Goal: Task Accomplishment & Management: Use online tool/utility

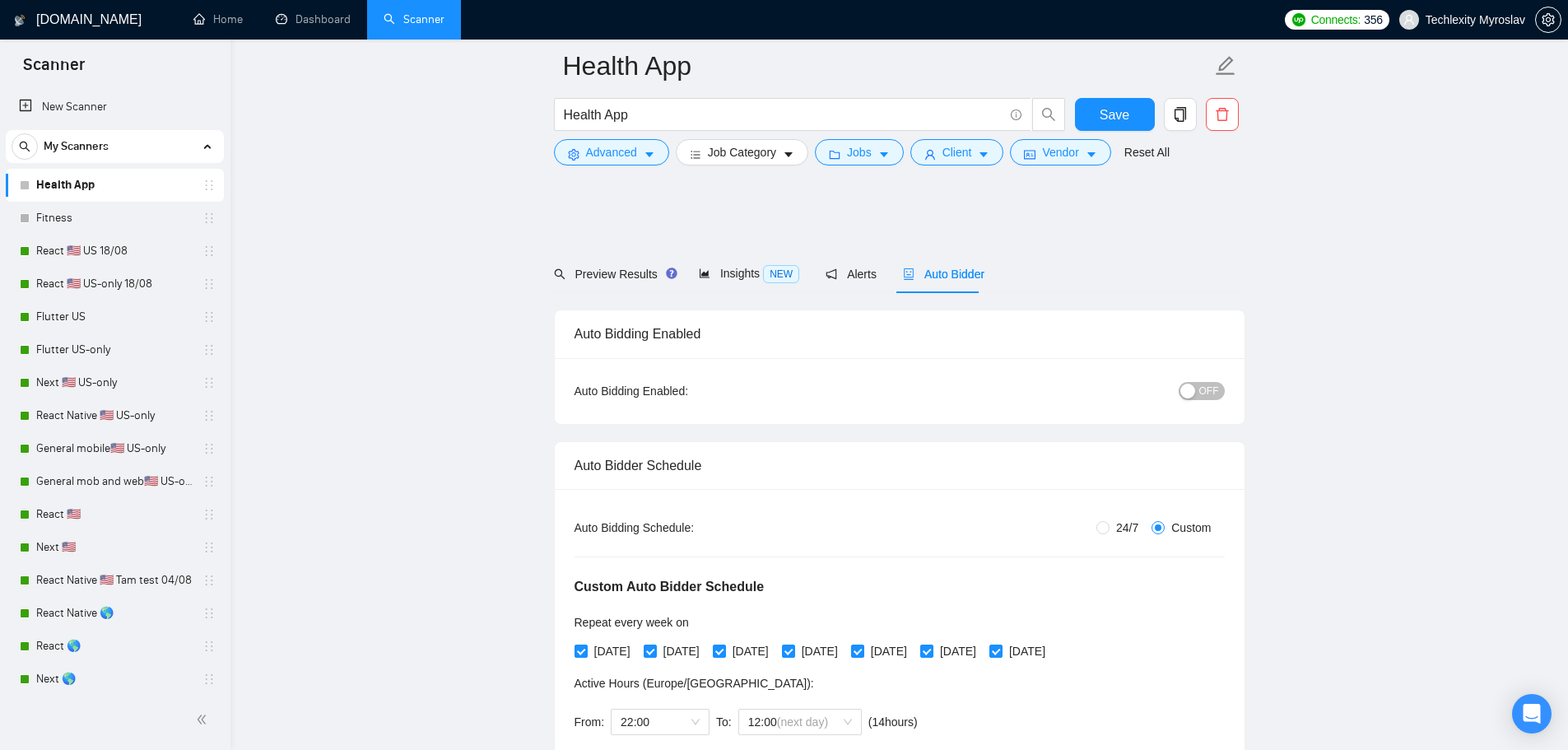
scroll to position [1152, 0]
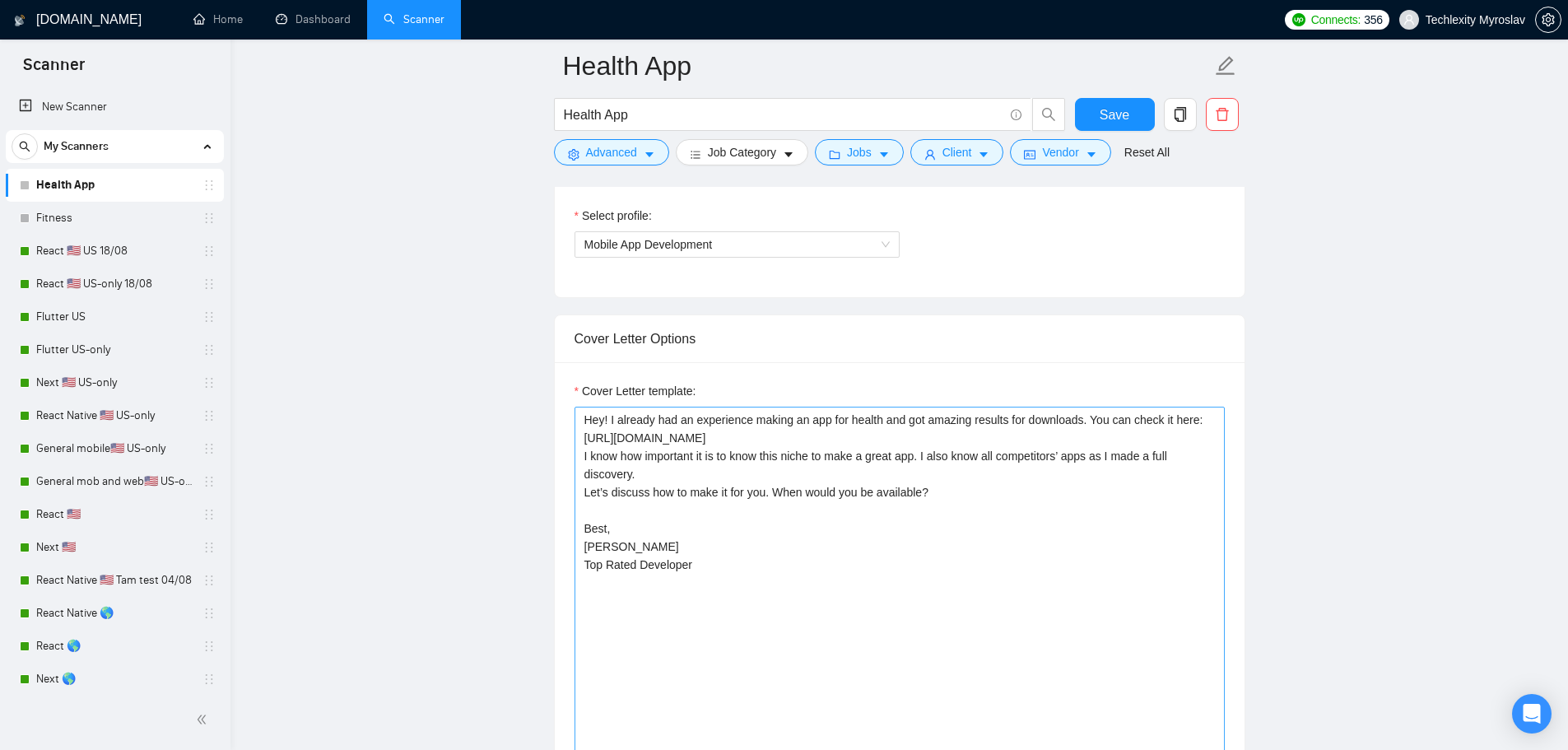
drag, startPoint x: 712, startPoint y: 566, endPoint x: 575, endPoint y: 494, distance: 154.8
click at [575, 494] on textarea "Hey! I already had an experience making an app for health and got amazing resul…" at bounding box center [900, 592] width 650 height 371
click at [89, 218] on link "Fitness" at bounding box center [114, 218] width 156 height 33
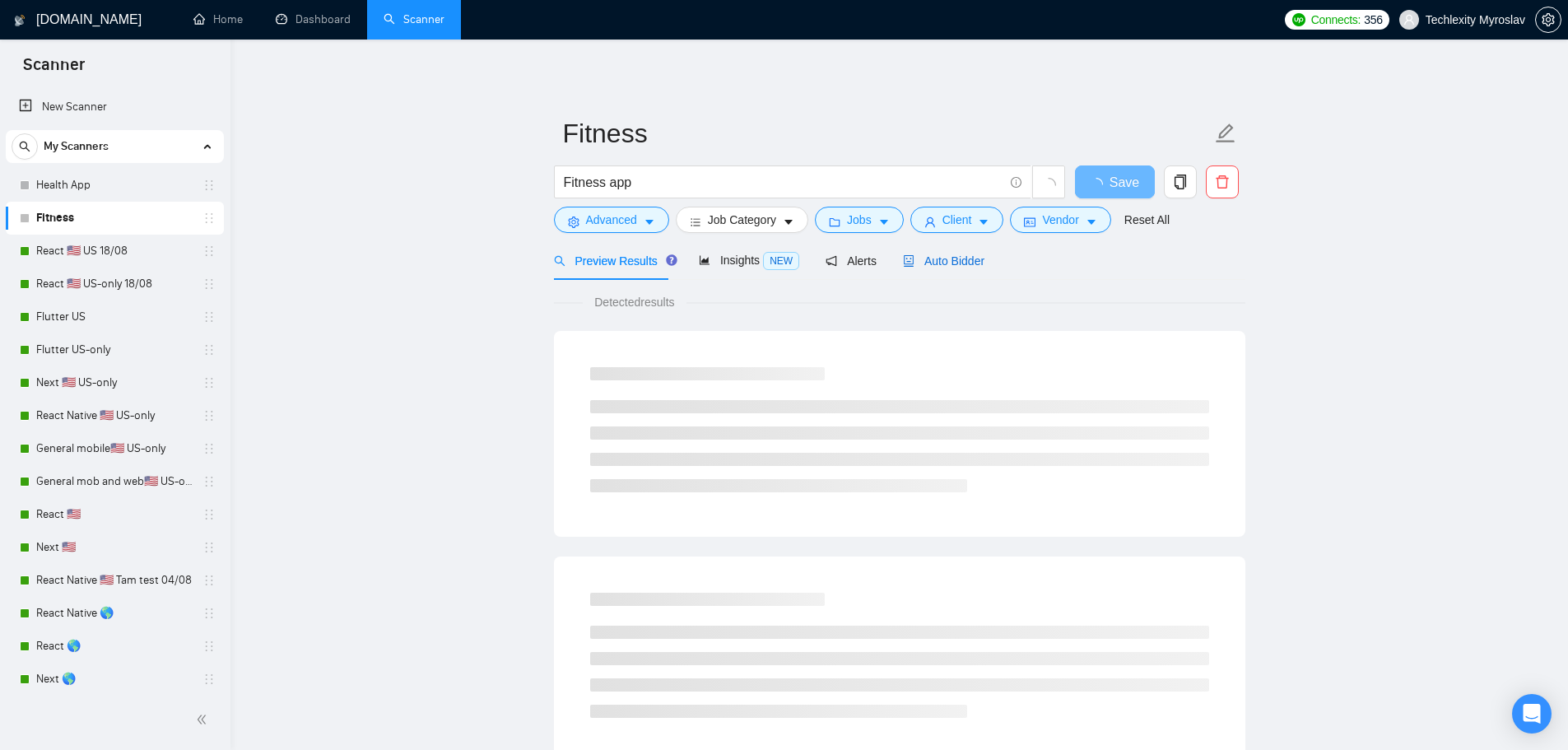
click at [925, 262] on span "Auto Bidder" at bounding box center [943, 261] width 81 height 13
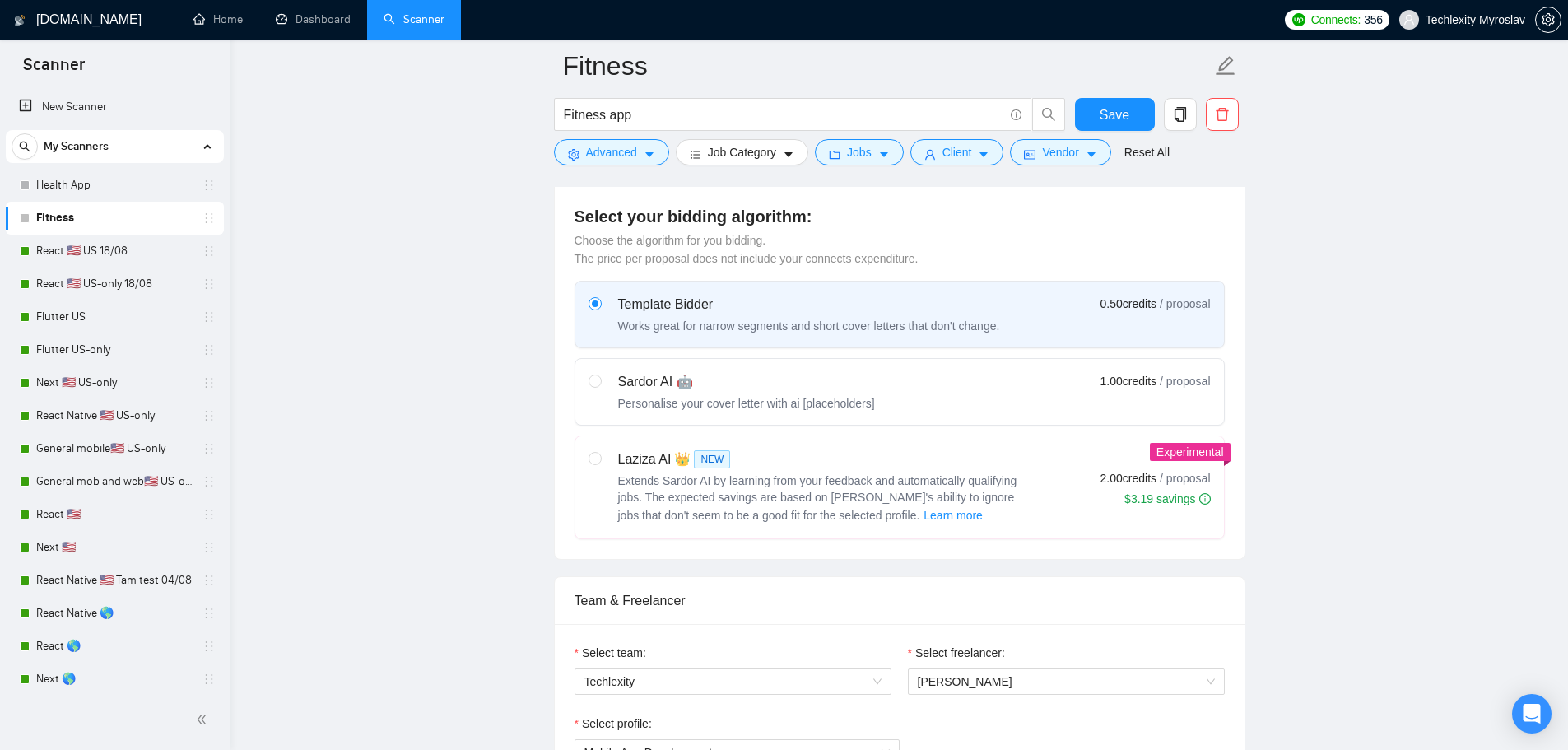
scroll to position [1152, 0]
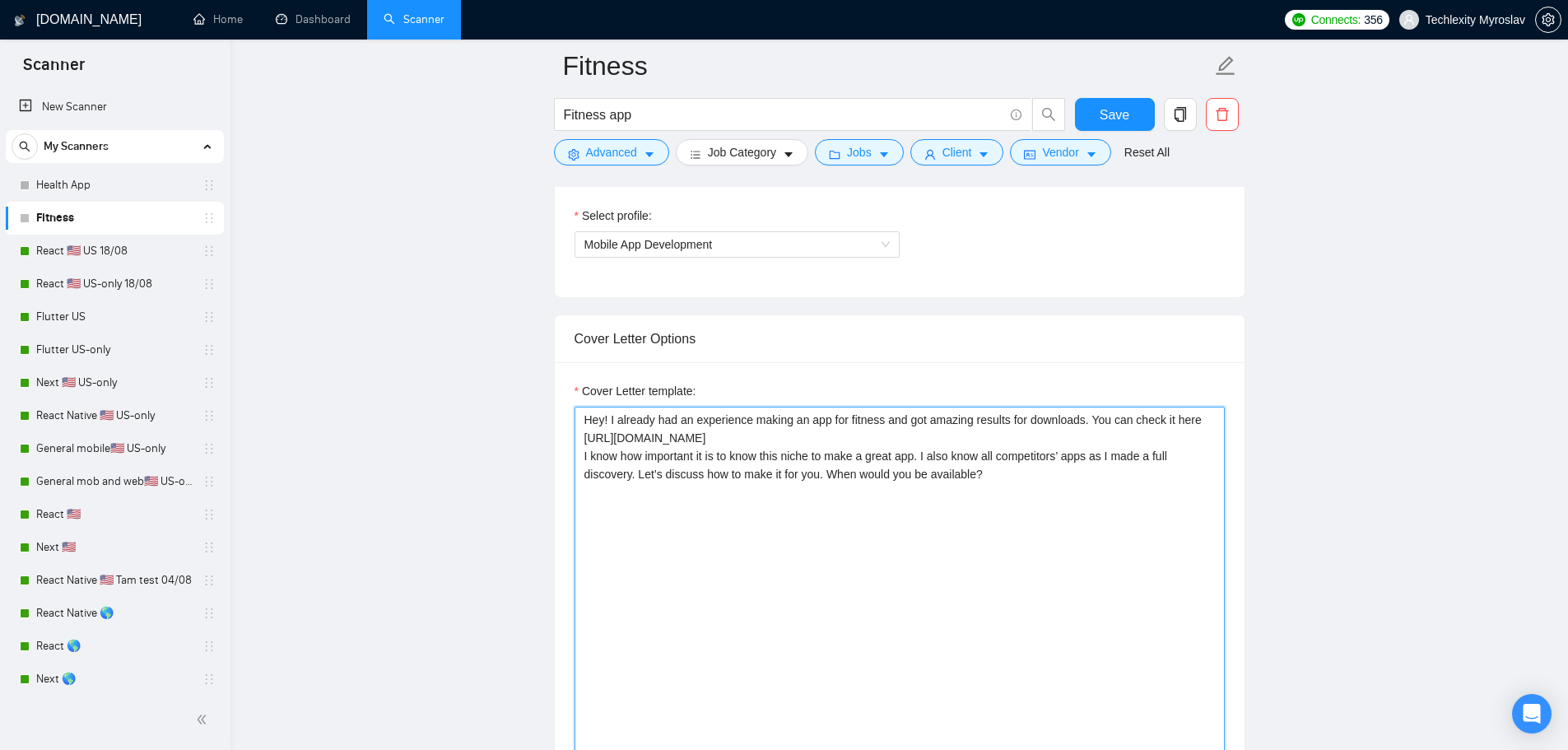
drag, startPoint x: 992, startPoint y: 474, endPoint x: 638, endPoint y: 486, distance: 354.2
click at [636, 486] on textarea "Hey! I already had an experience making an app for fitness and got amazing resu…" at bounding box center [900, 592] width 650 height 371
paste textarea "Let’s discuss how to make it for you. When would you be available? Best, [PERSO…"
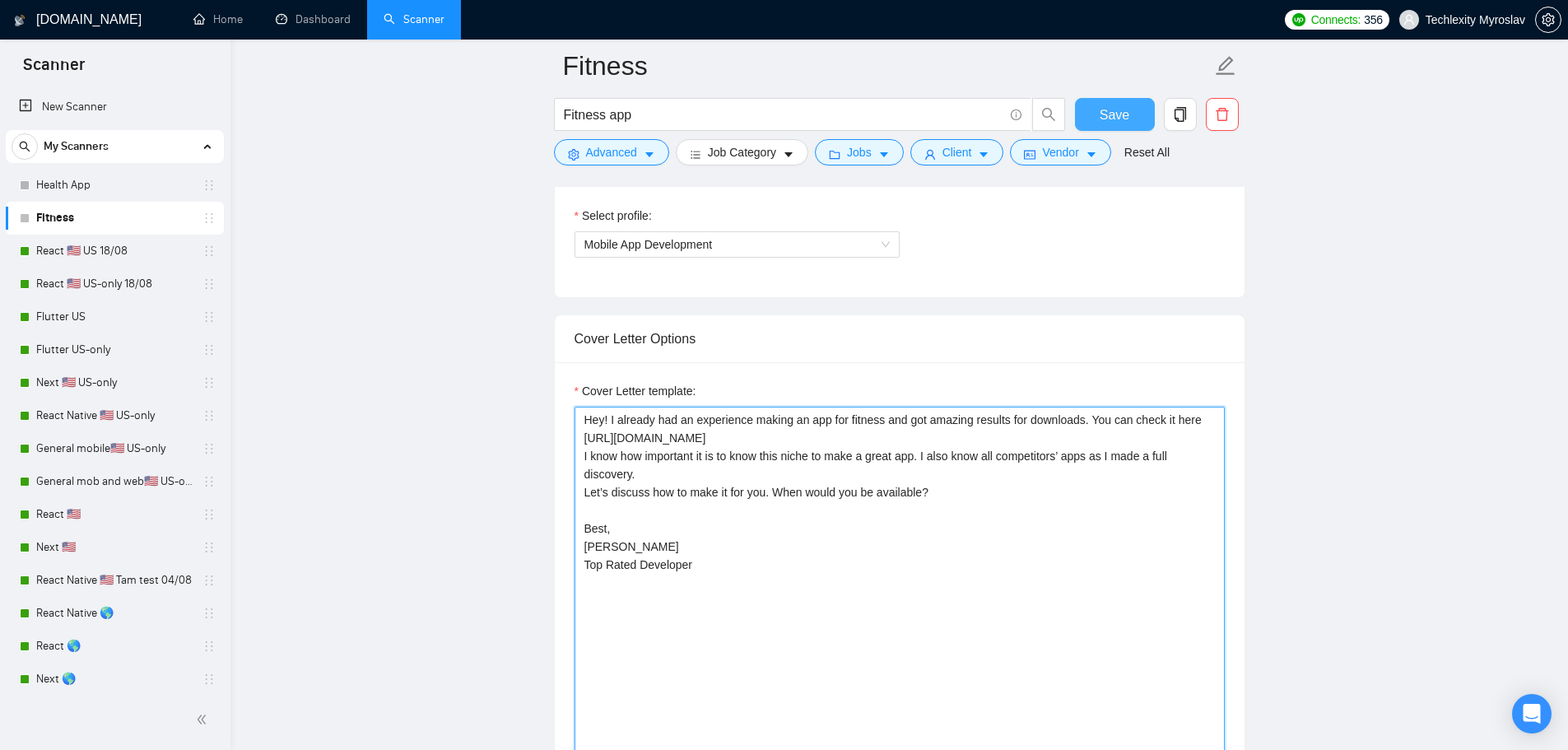
type textarea "Hey! I already had an experience making an app for fitness and got amazing resu…"
click at [1122, 98] on button "Save" at bounding box center [1115, 114] width 80 height 33
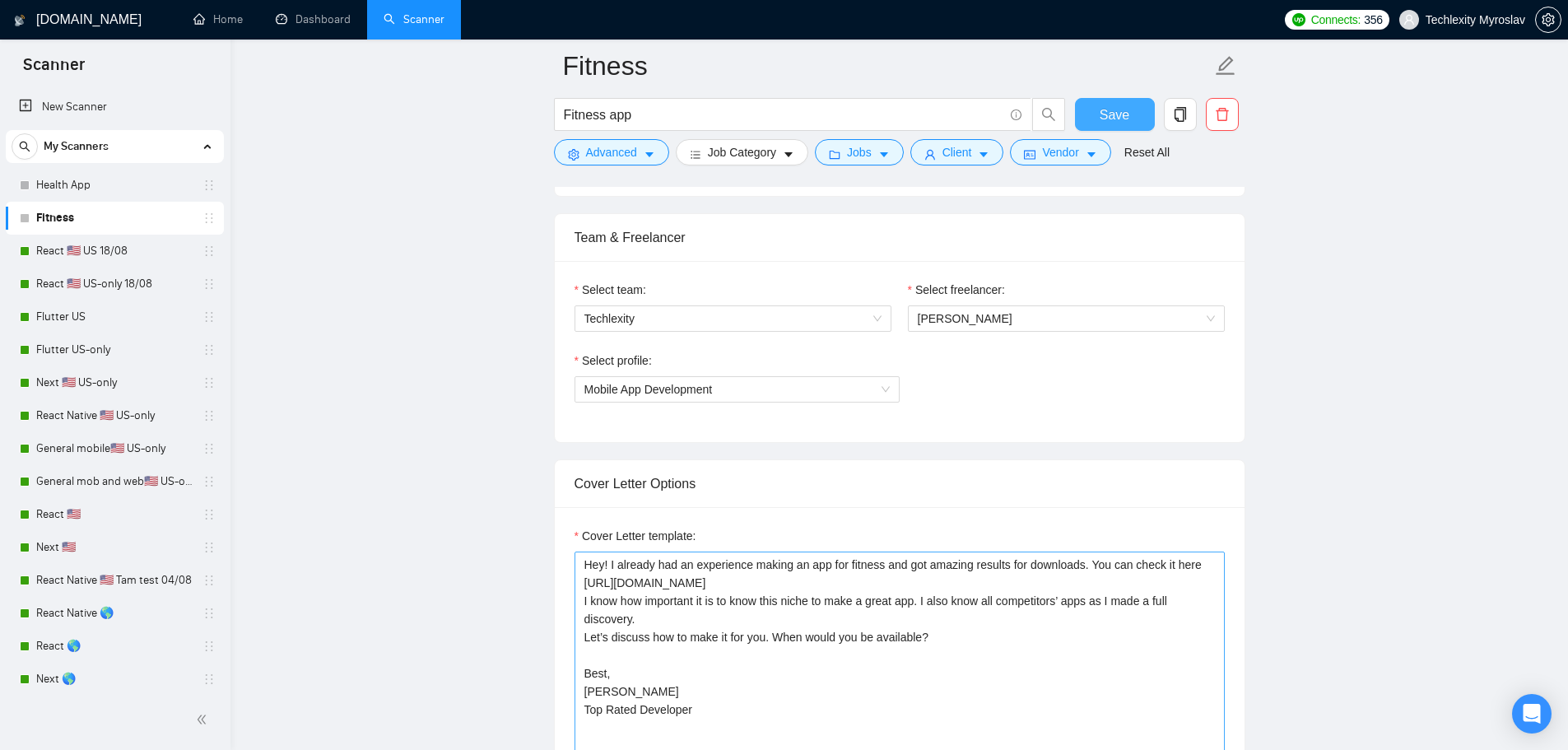
scroll to position [1317, 0]
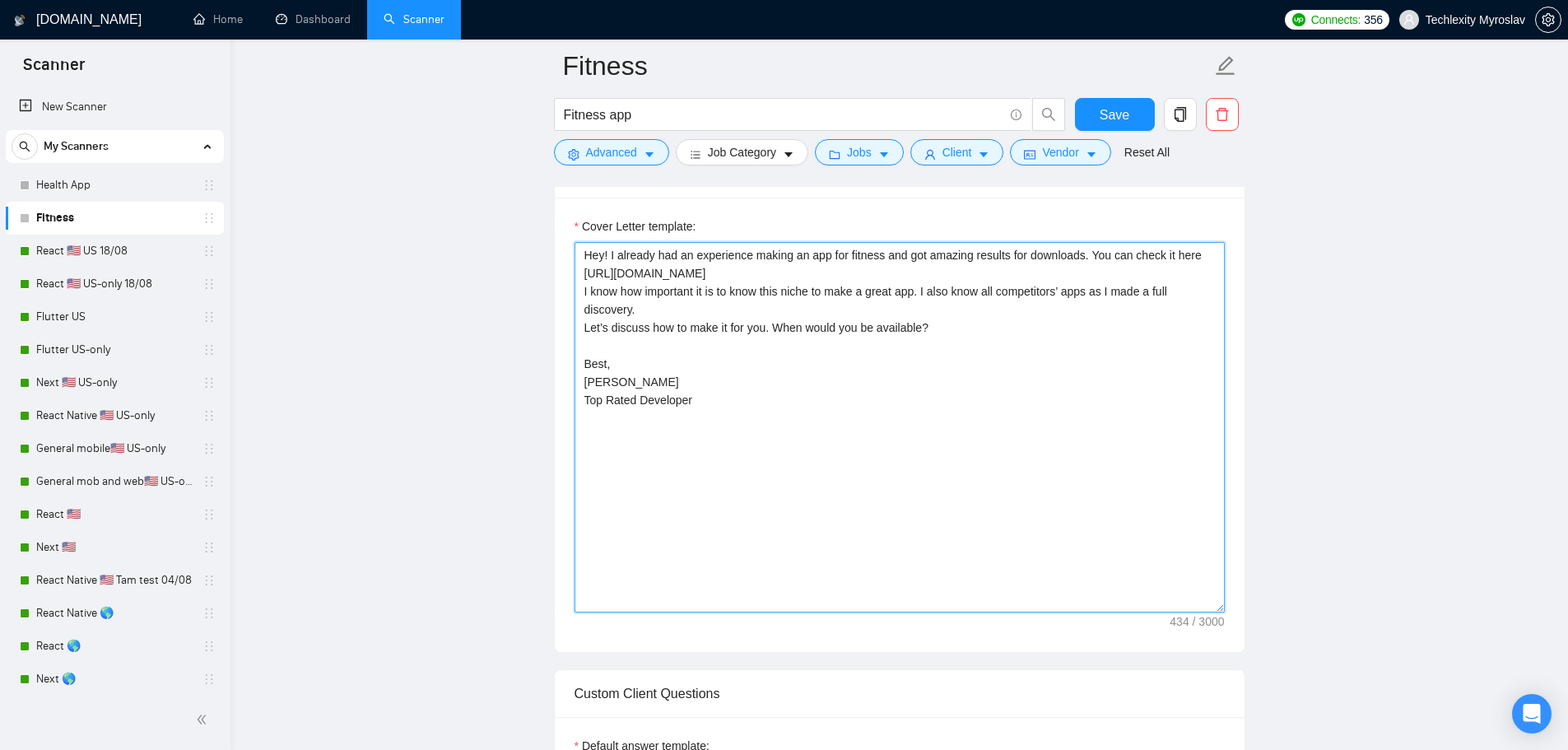
click at [925, 355] on textarea "Hey! I already had an experience making an app for fitness and got amazing resu…" at bounding box center [900, 427] width 650 height 371
click at [830, 511] on textarea "Hey! I already had an experience making an app for fitness and got amazing resu…" at bounding box center [900, 427] width 650 height 371
click at [1002, 558] on textarea "Hey! I already had an experience making an app for fitness and got amazing resu…" at bounding box center [900, 427] width 650 height 371
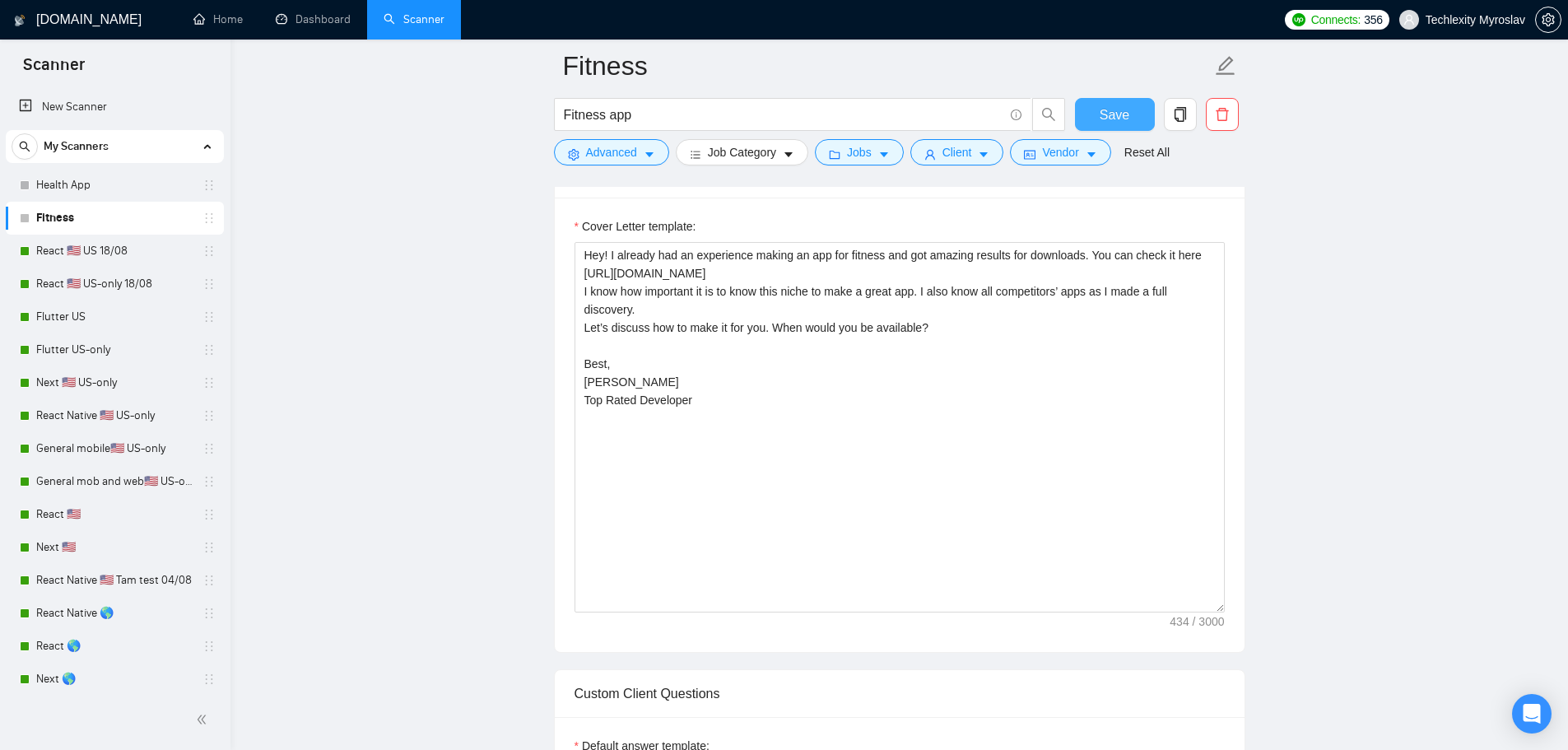
click at [1113, 122] on span "Save" at bounding box center [1114, 115] width 30 height 21
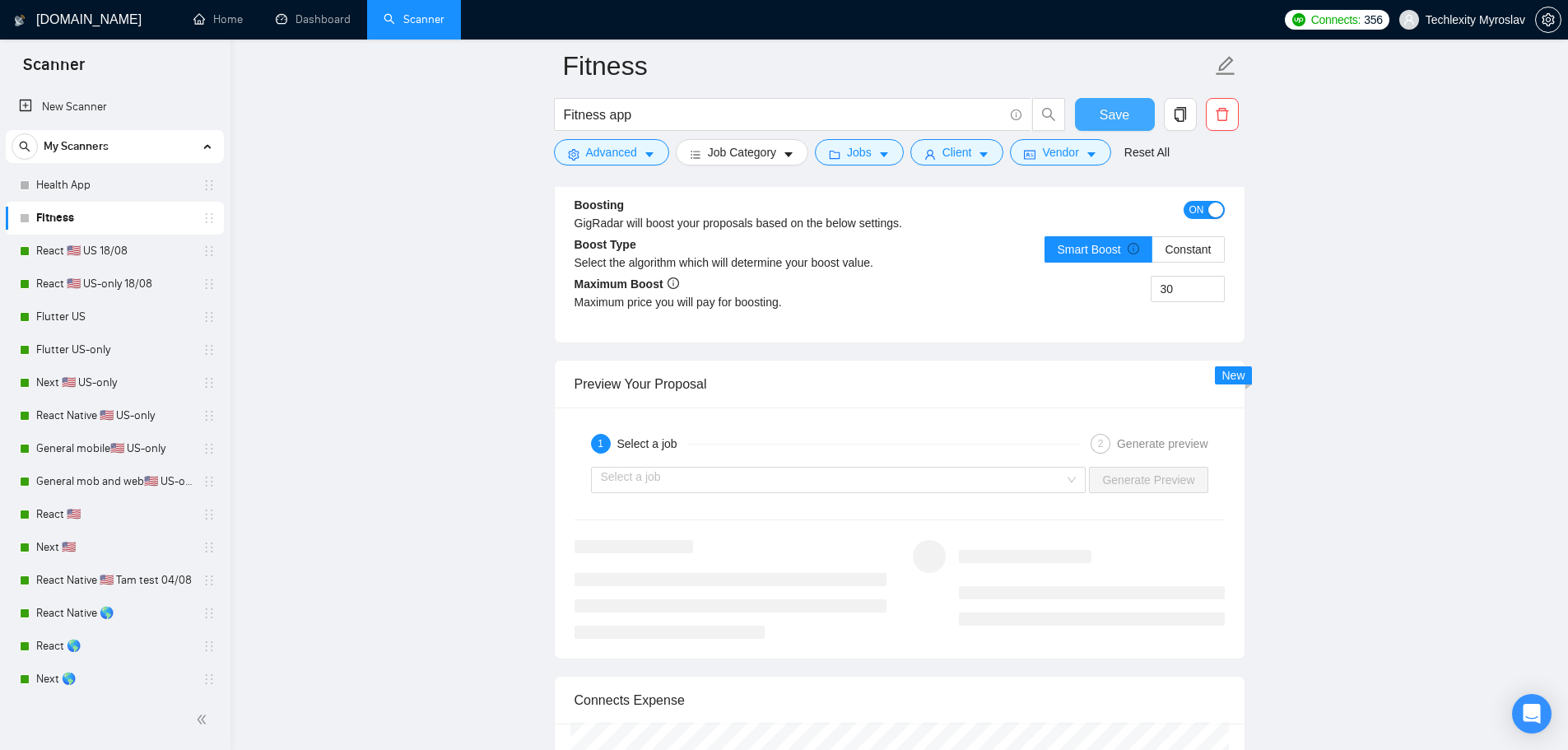
scroll to position [2551, 0]
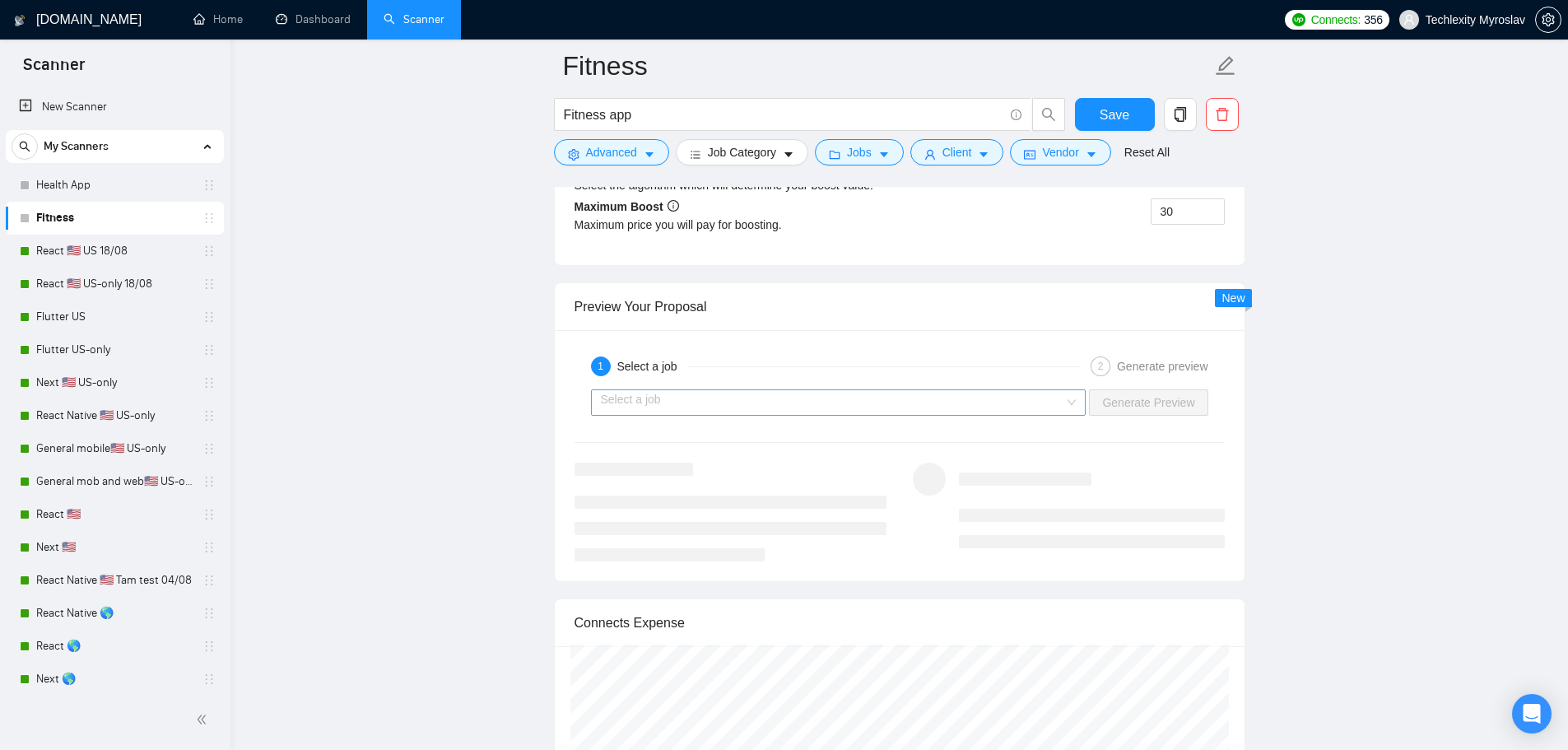
click at [731, 406] on input "search" at bounding box center [832, 402] width 464 height 25
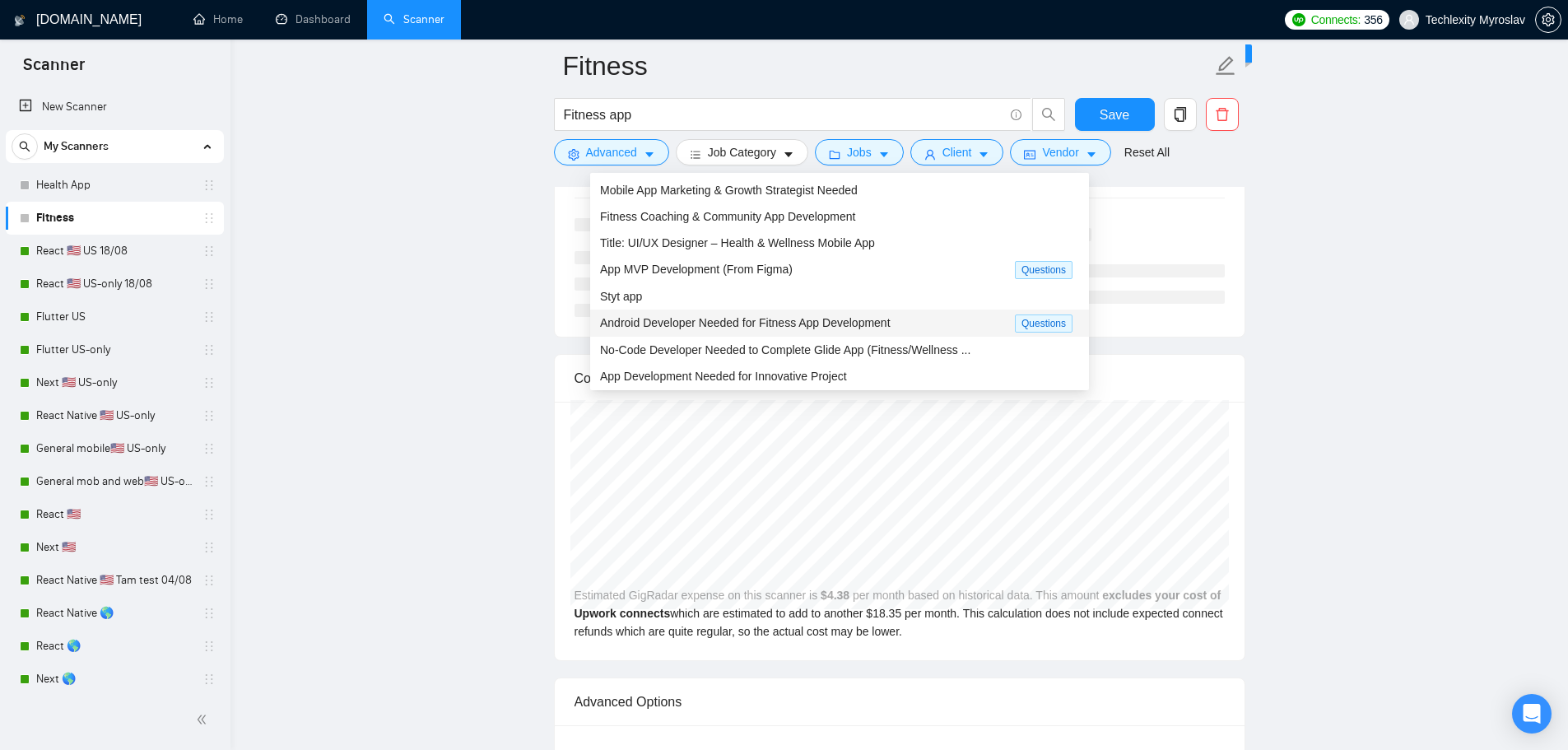
scroll to position [2798, 0]
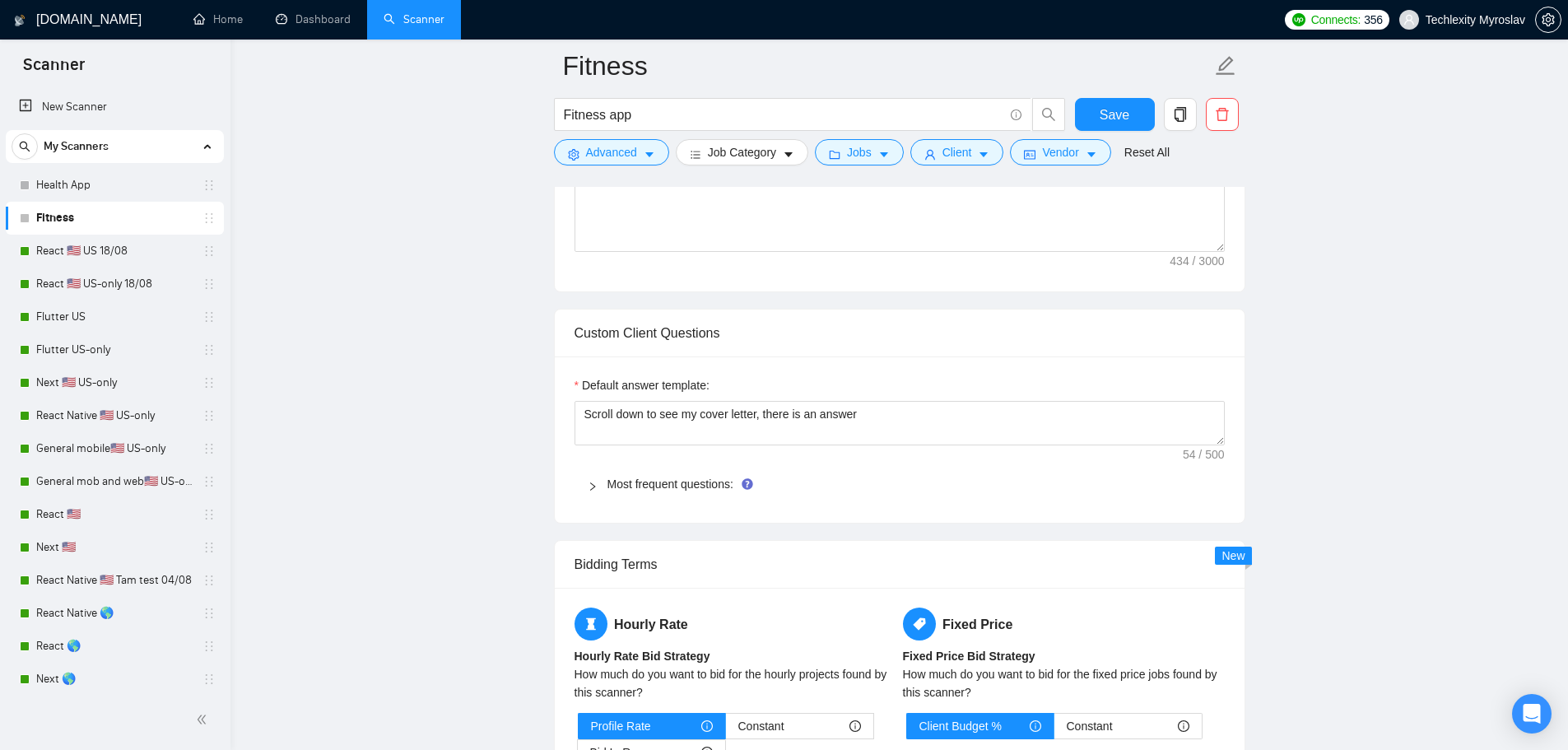
scroll to position [1782, 0]
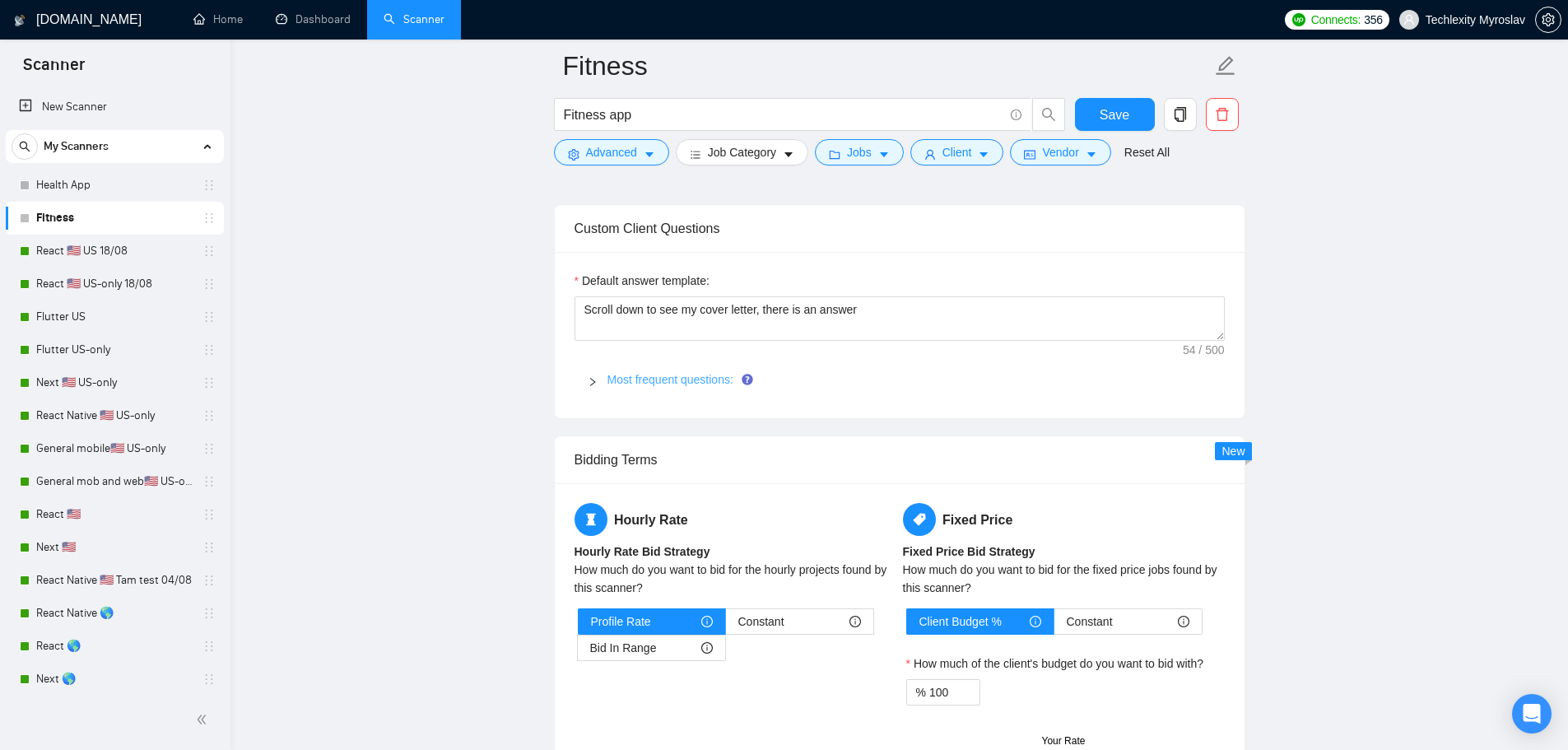
click at [670, 376] on link "Most frequent questions:" at bounding box center [670, 379] width 126 height 13
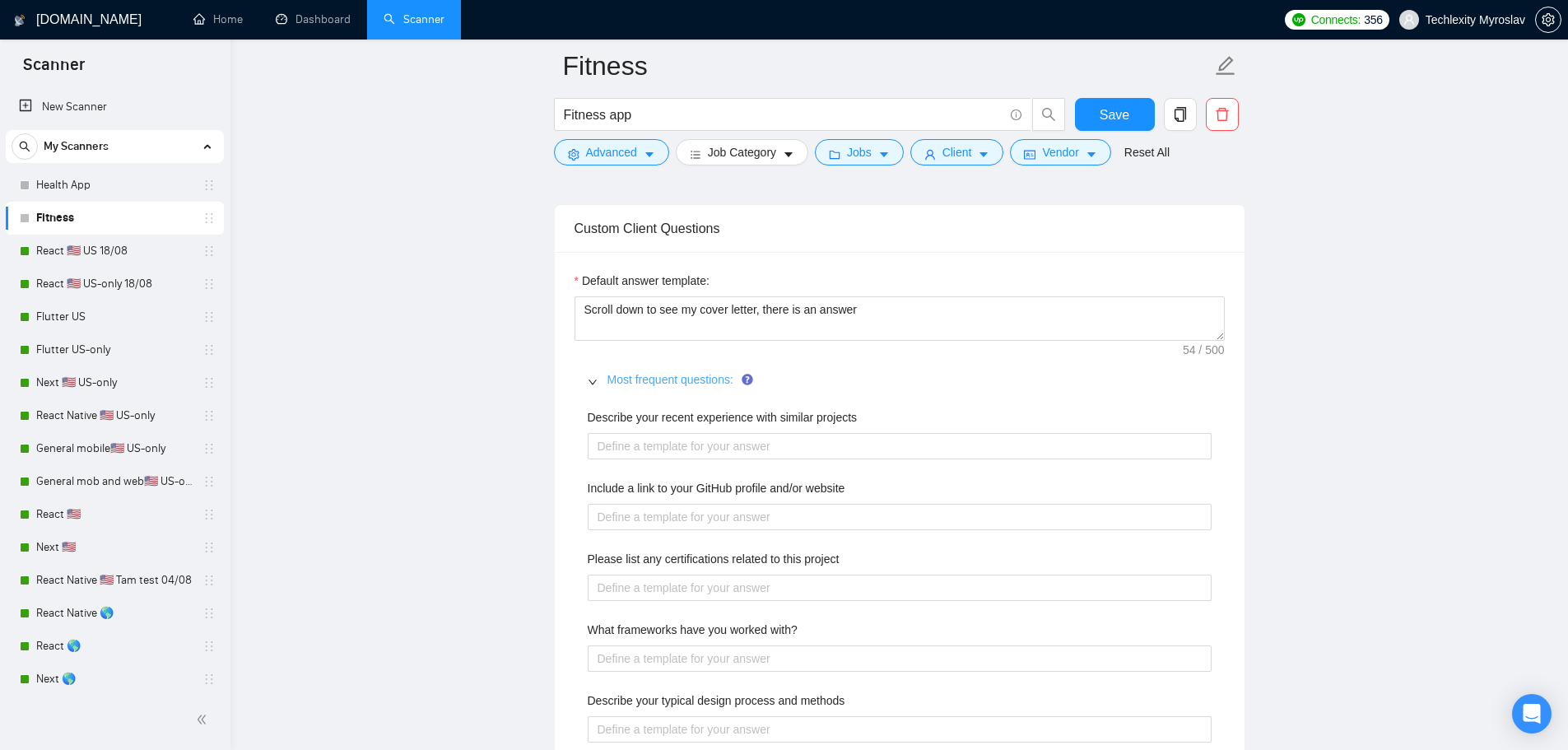
click at [667, 379] on link "Most frequent questions:" at bounding box center [670, 379] width 126 height 13
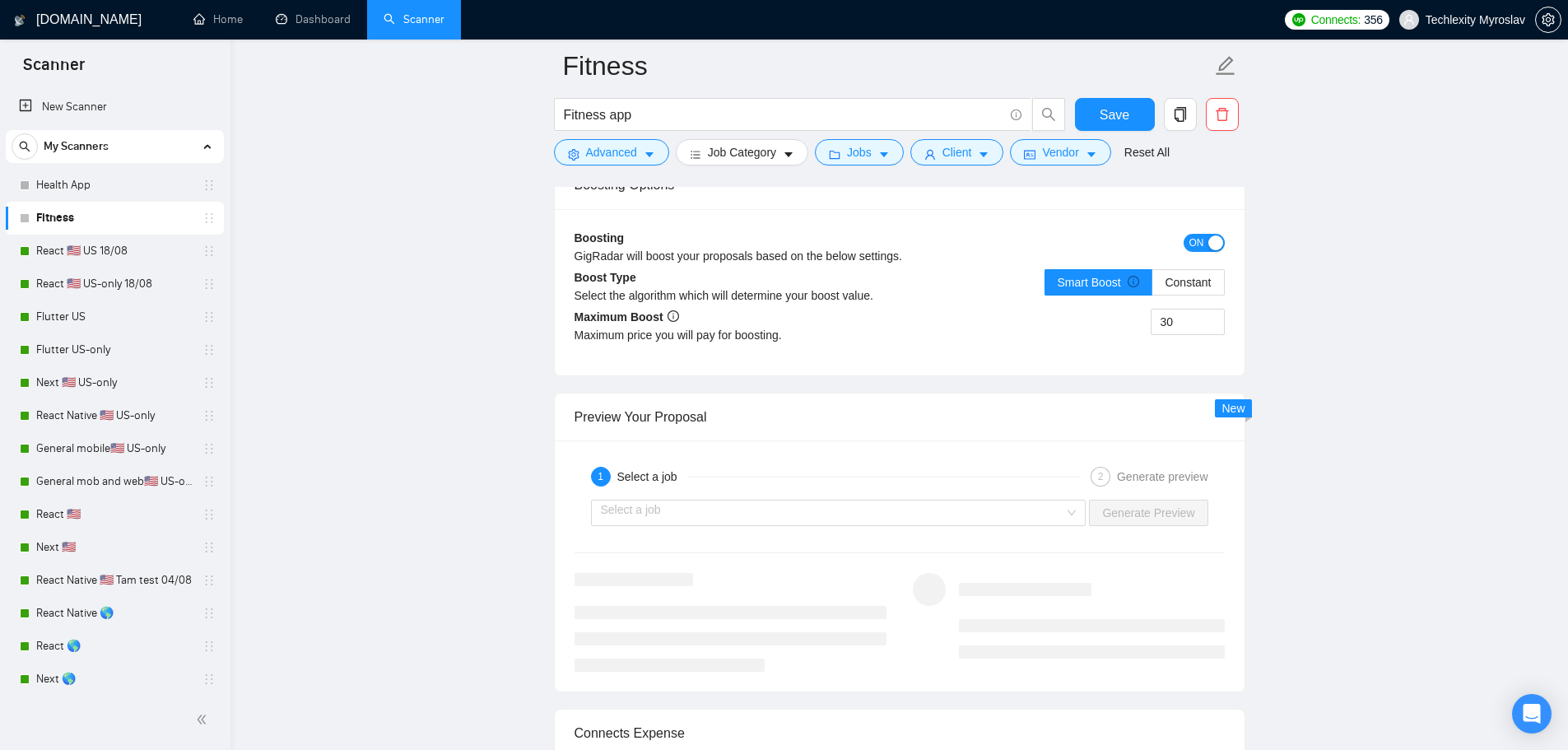
scroll to position [2440, 0]
click at [969, 524] on input "search" at bounding box center [832, 514] width 464 height 25
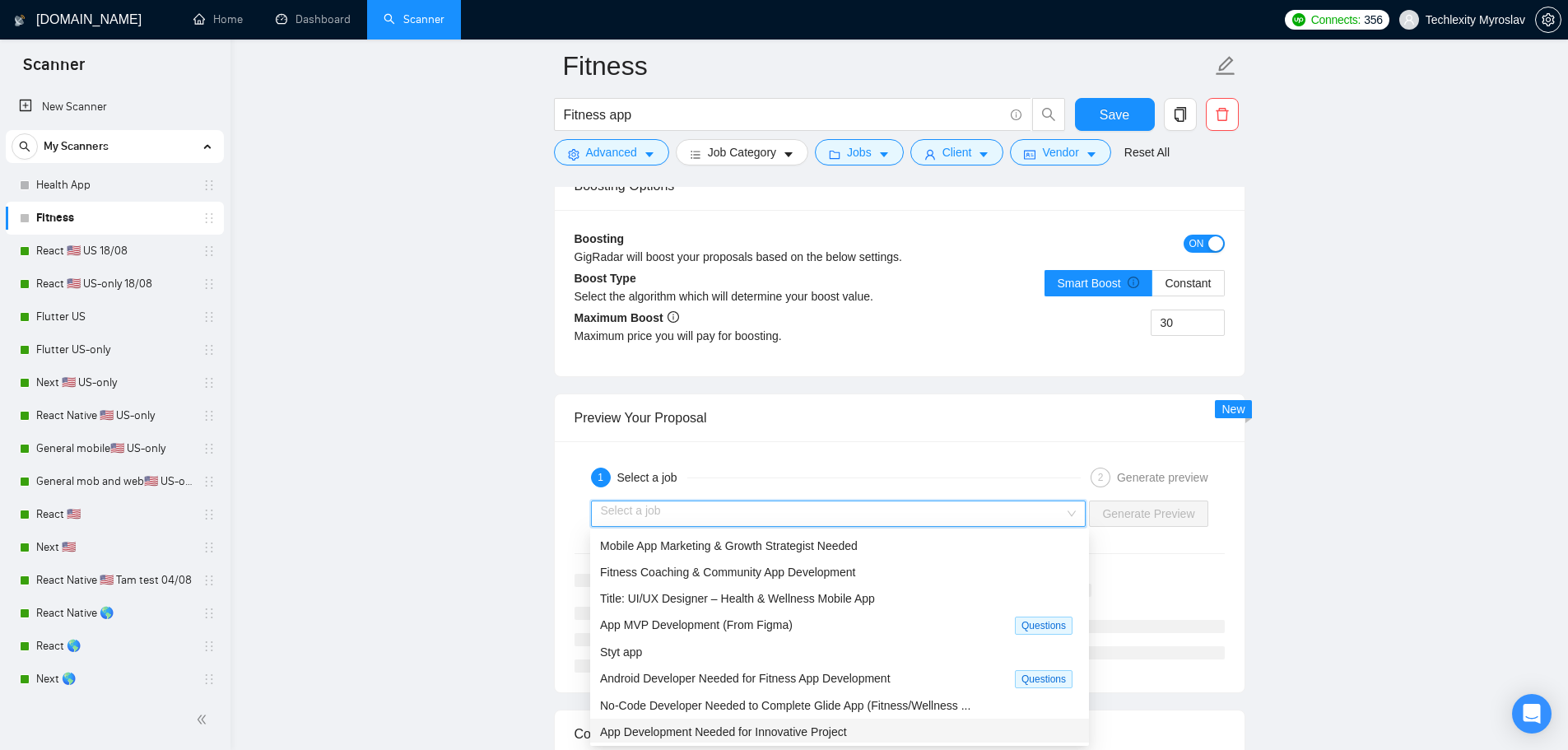
click at [969, 524] on input "search" at bounding box center [832, 514] width 464 height 25
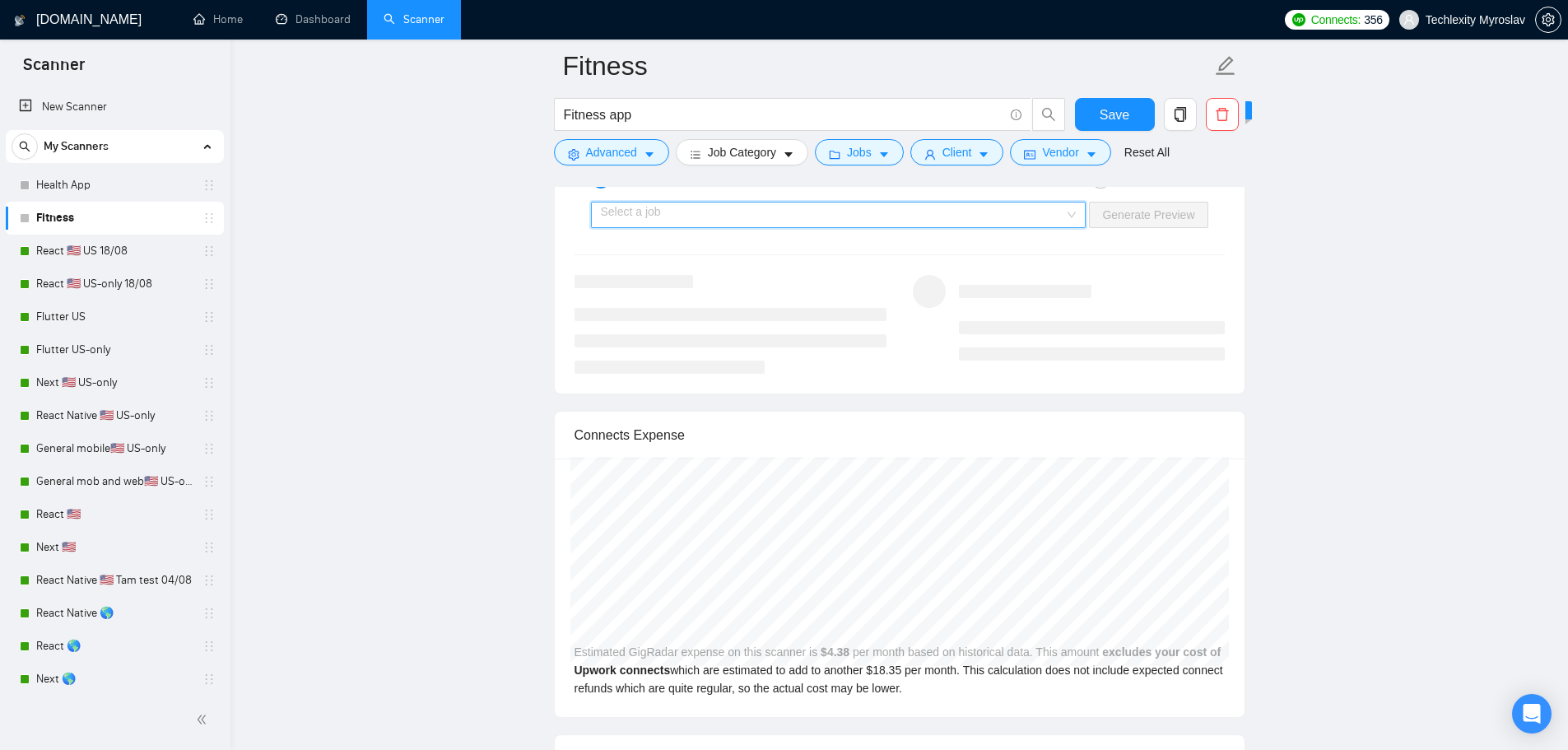
scroll to position [2687, 0]
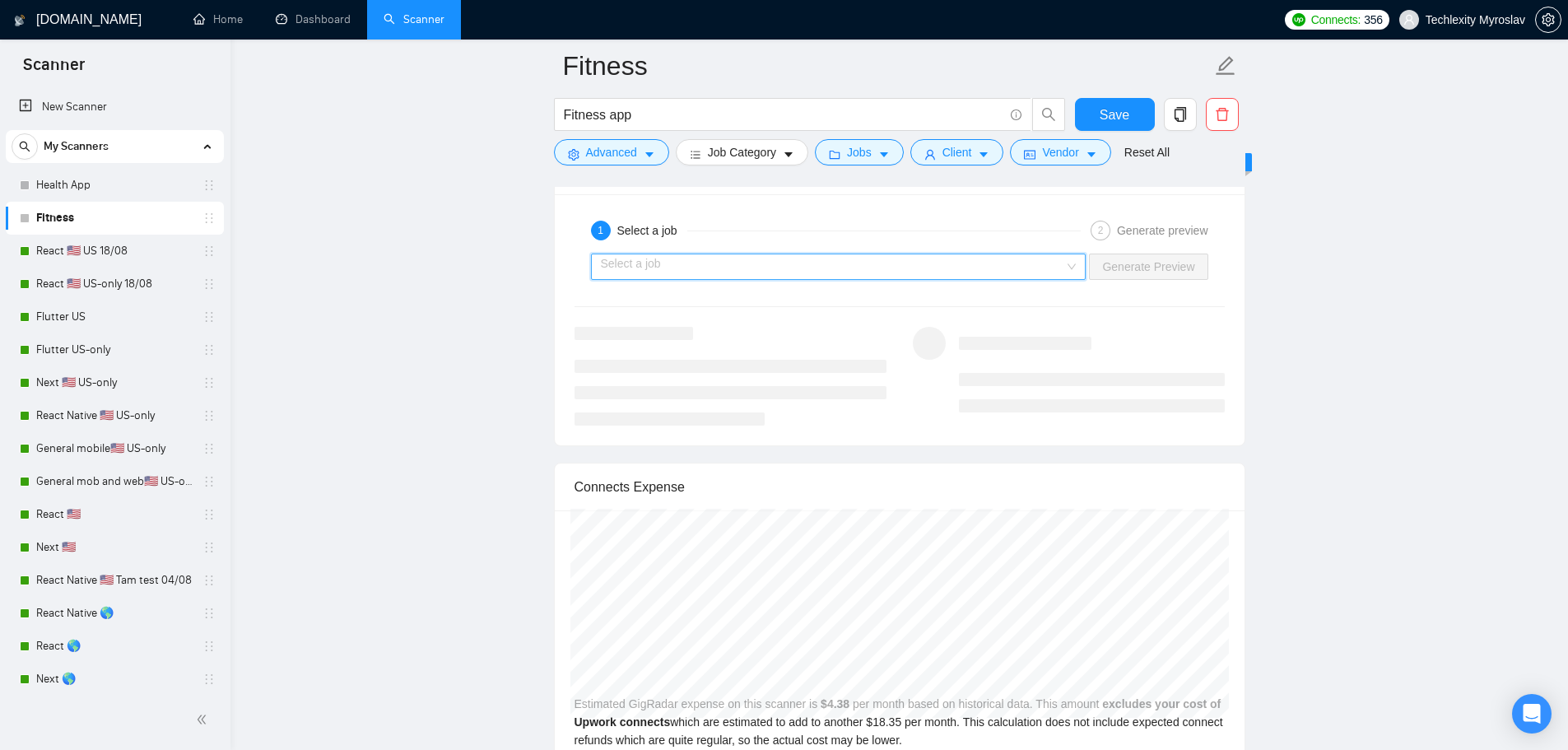
click at [874, 267] on input "search" at bounding box center [832, 267] width 464 height 25
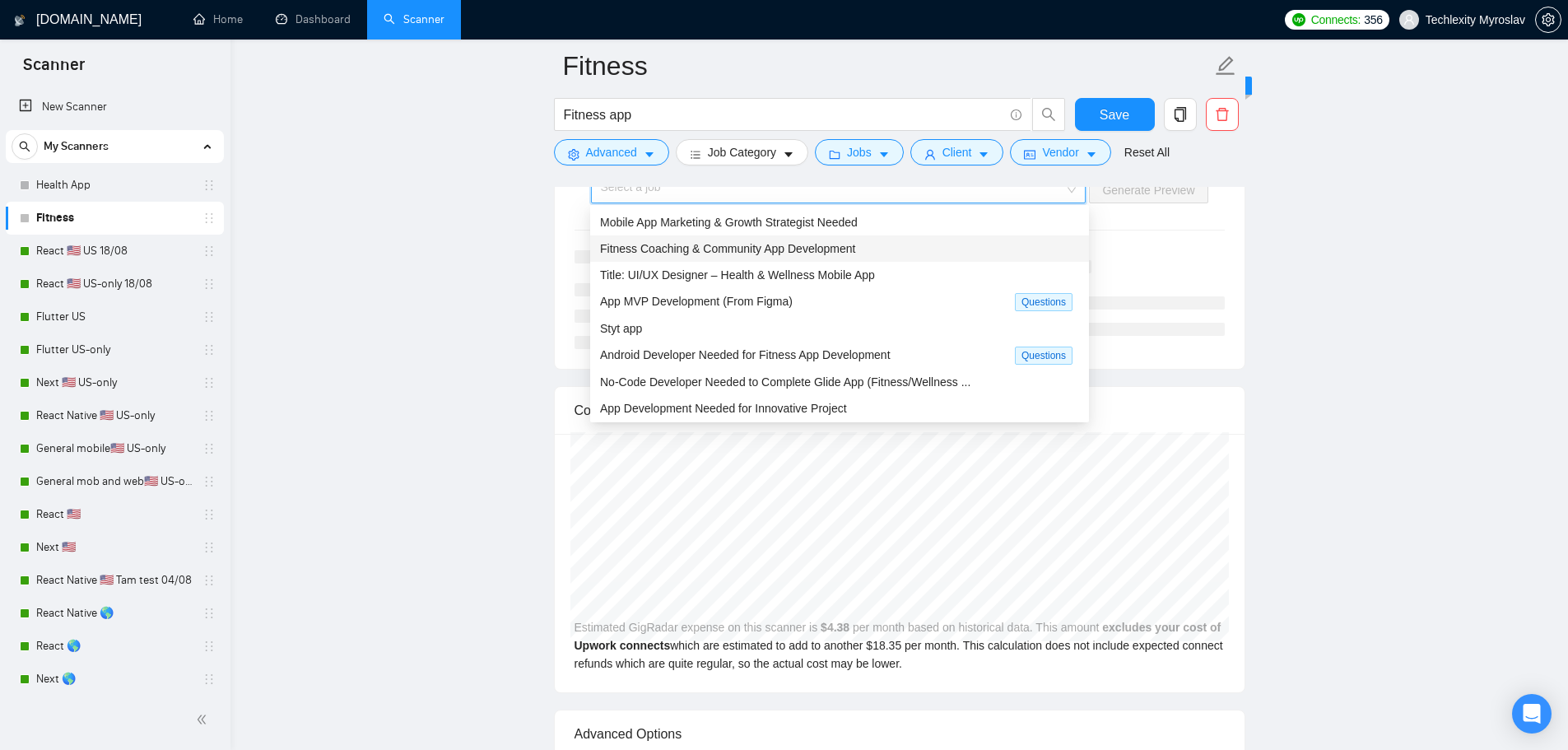
scroll to position [2769, 0]
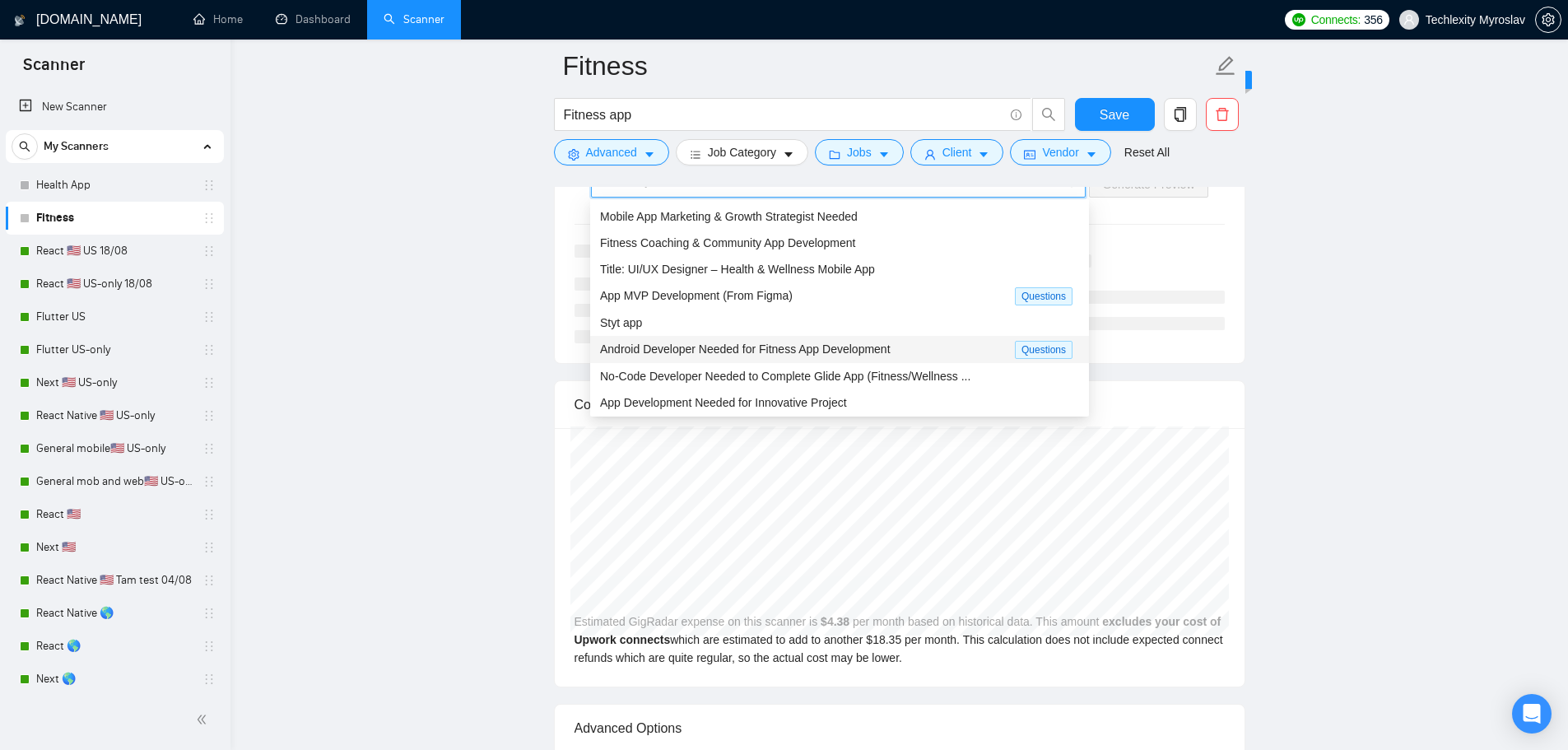
click at [847, 353] on span "Android Developer Needed for Fitness App Development" at bounding box center [745, 349] width 291 height 13
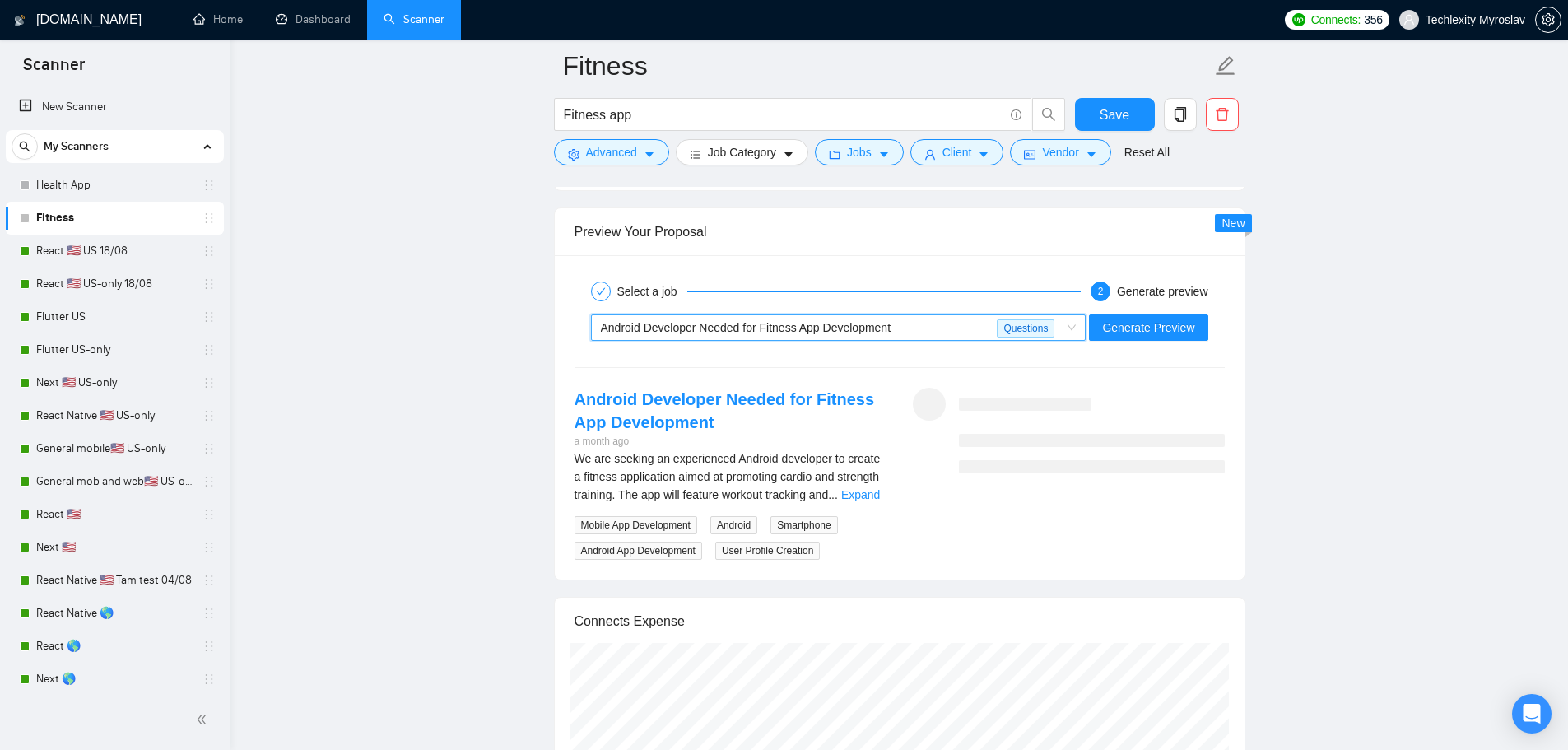
scroll to position [2605, 0]
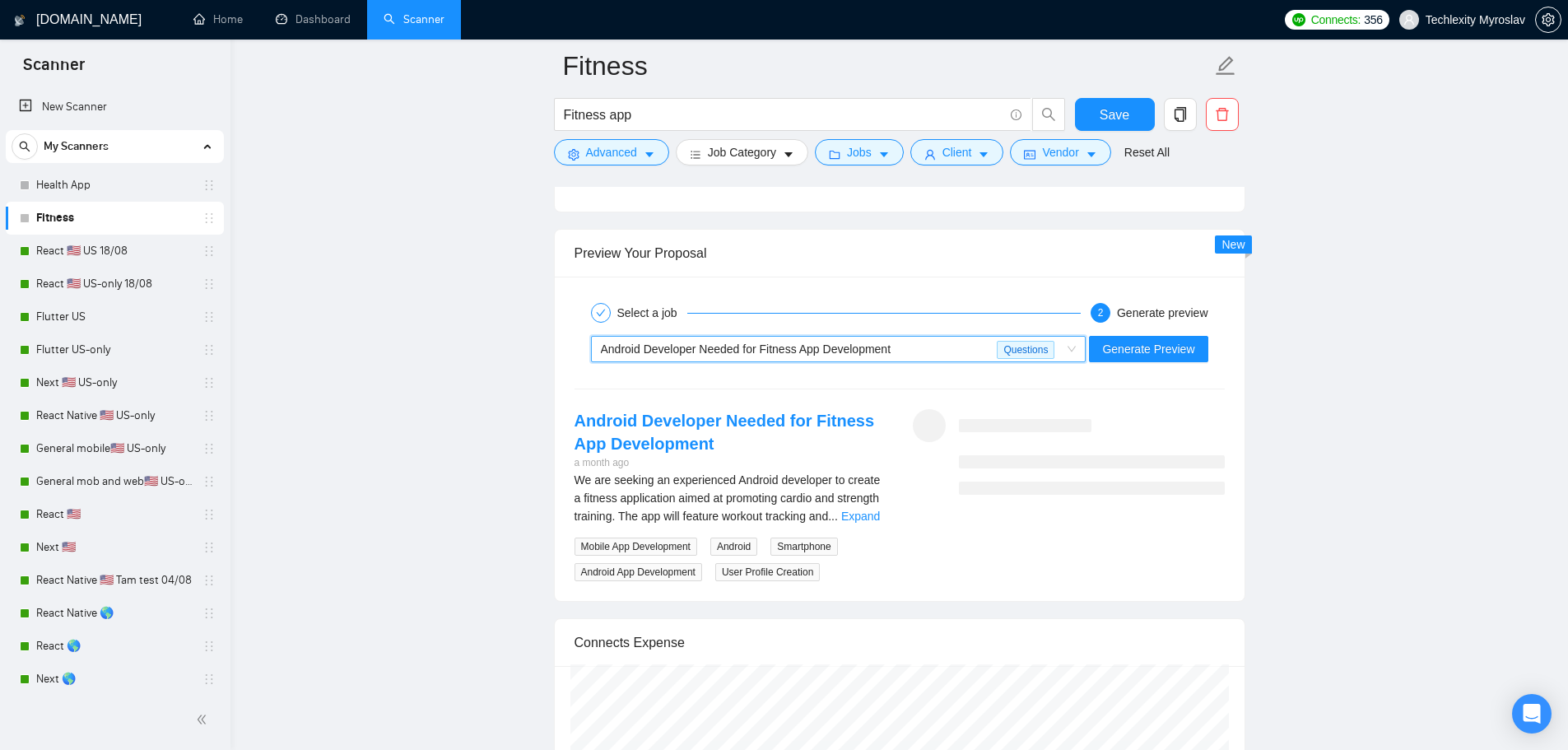
click at [1066, 347] on span "Android Developer Needed for Fitness App Development Questions" at bounding box center [838, 349] width 476 height 25
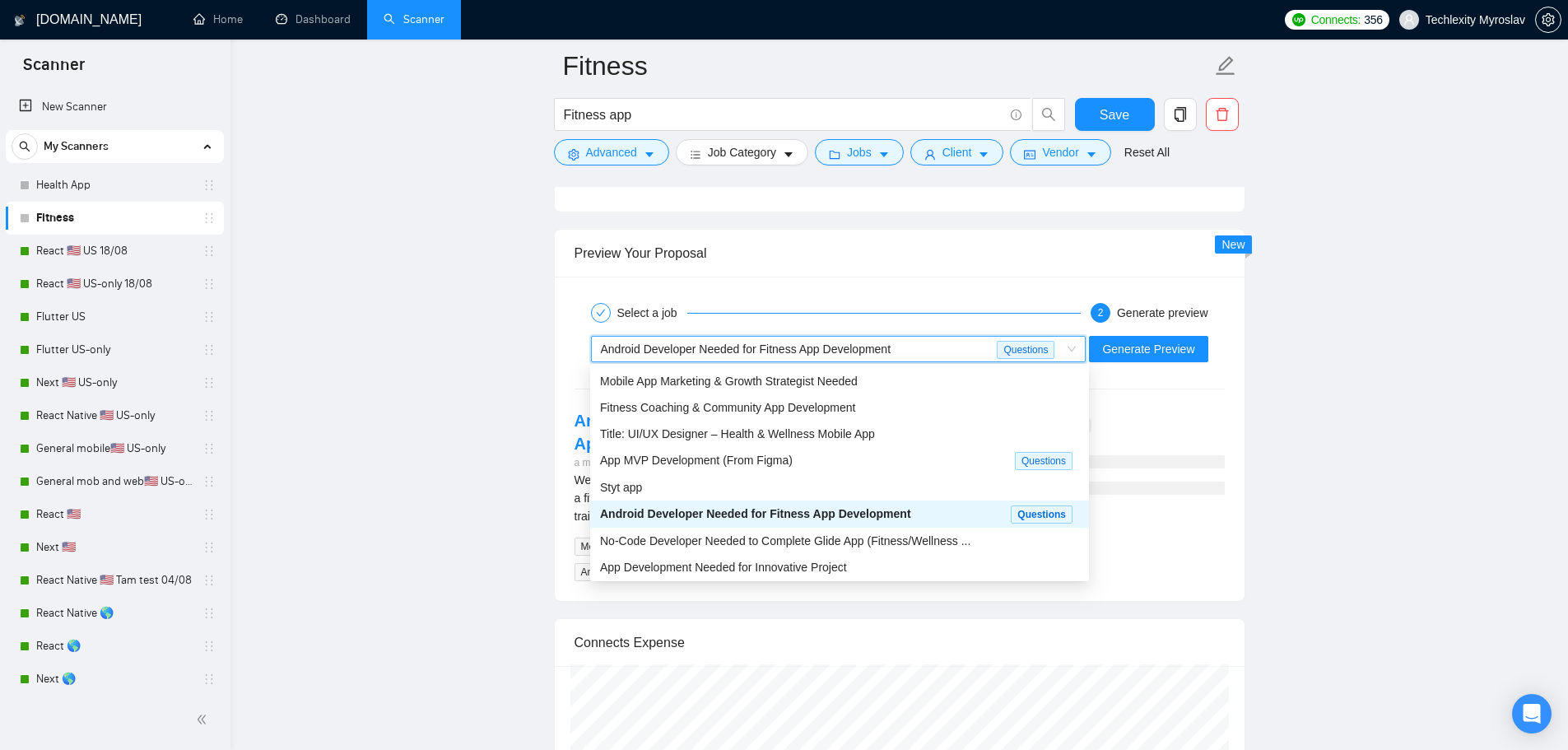
click at [1066, 347] on span "Android Developer Needed for Fitness App Development Questions" at bounding box center [838, 349] width 476 height 25
